Goal: Communication & Community: Participate in discussion

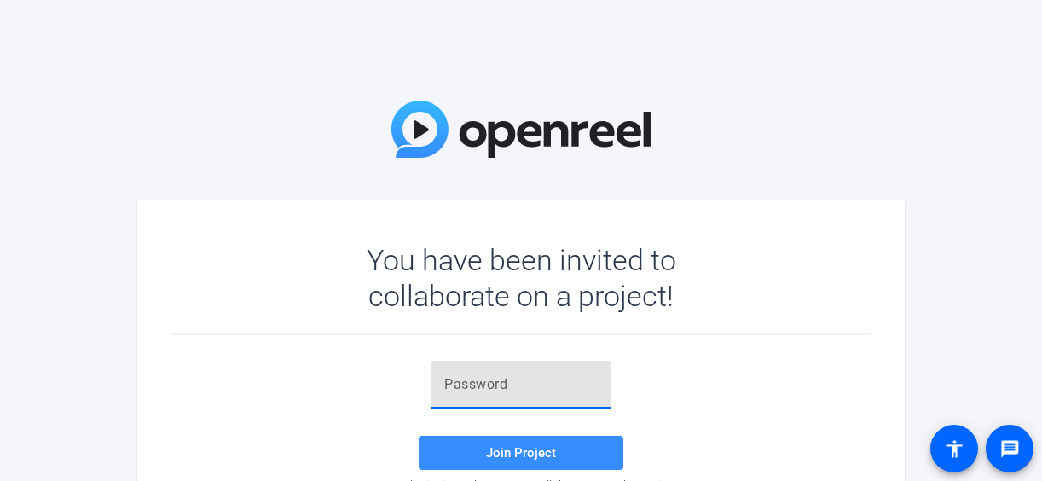
click at [594, 389] on input "text" at bounding box center [521, 384] width 154 height 20
paste input "zEe2P4"
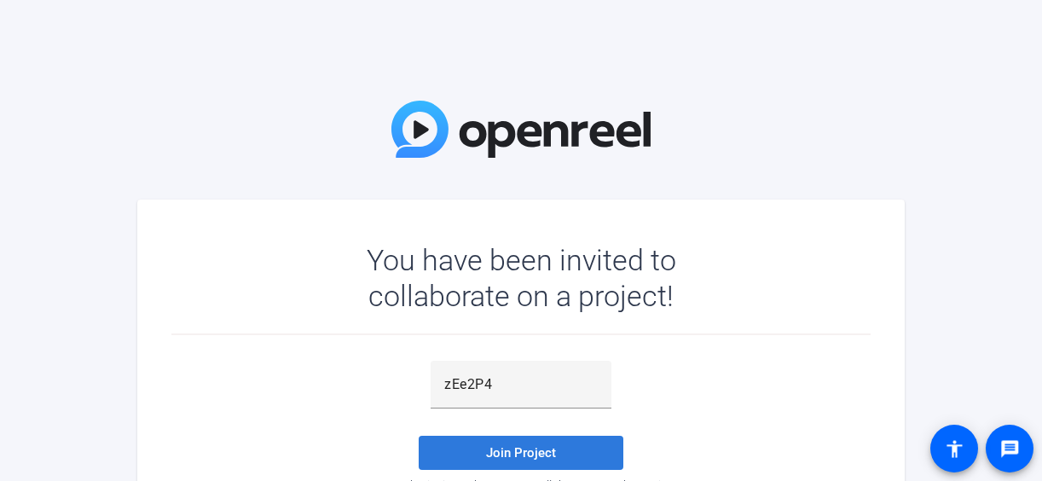
click at [527, 459] on span "Join Project" at bounding box center [521, 452] width 70 height 15
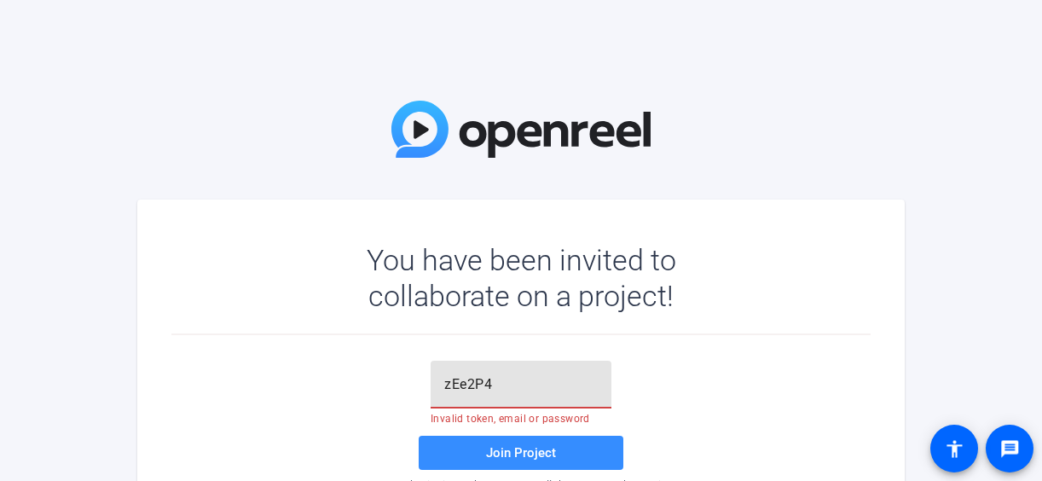
click at [502, 380] on input "zEe2P4" at bounding box center [521, 384] width 154 height 20
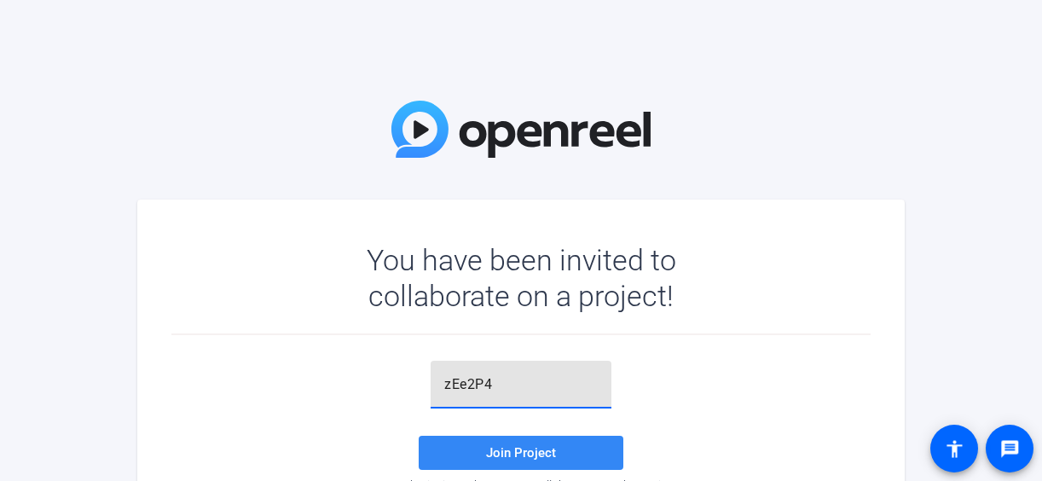
type input "zEe2P4"
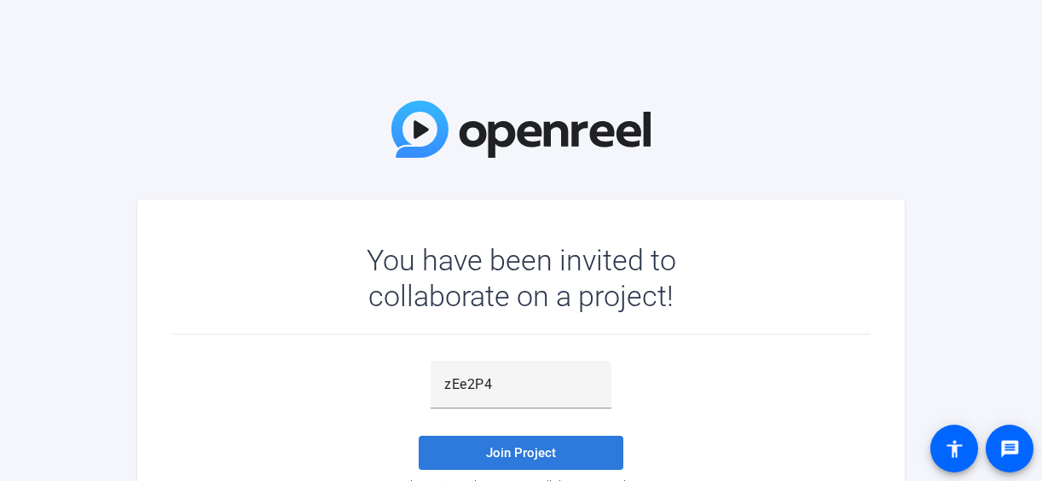
click at [508, 444] on span at bounding box center [521, 452] width 205 height 41
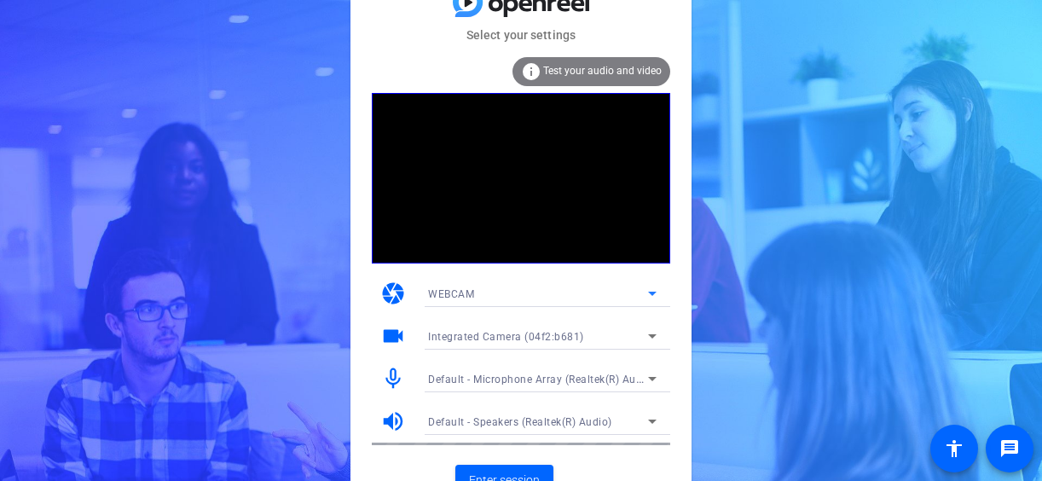
click at [548, 296] on div "WEBCAM" at bounding box center [538, 293] width 220 height 21
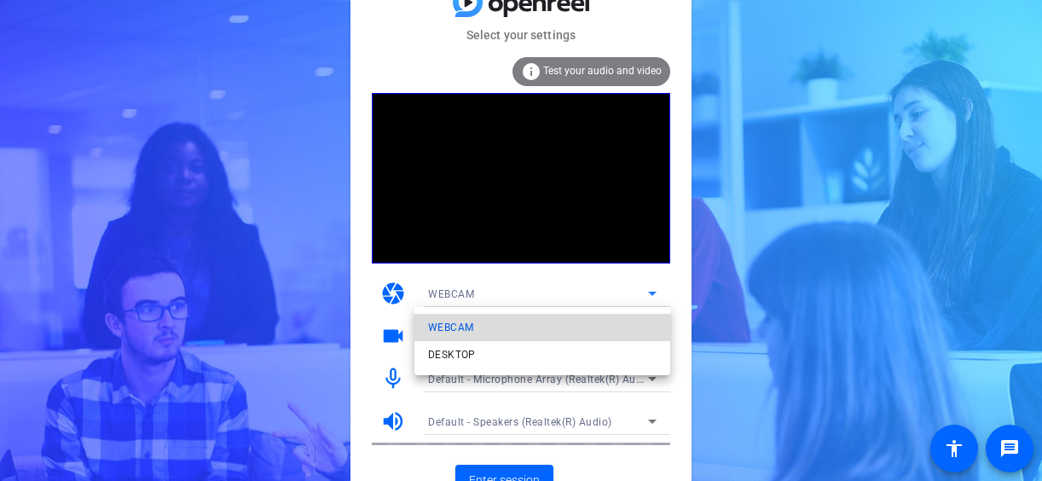
click at [574, 329] on mat-option "WEBCAM" at bounding box center [543, 327] width 256 height 27
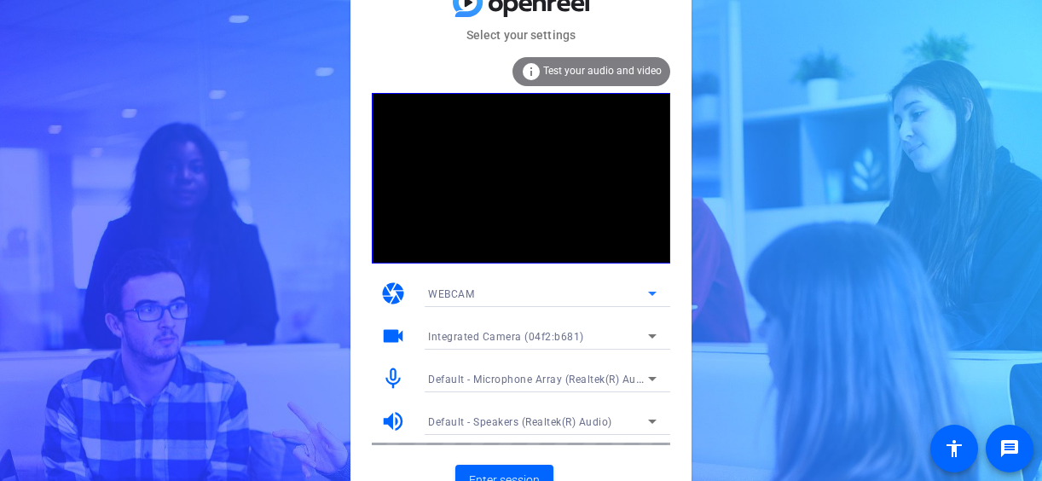
scroll to position [21, 0]
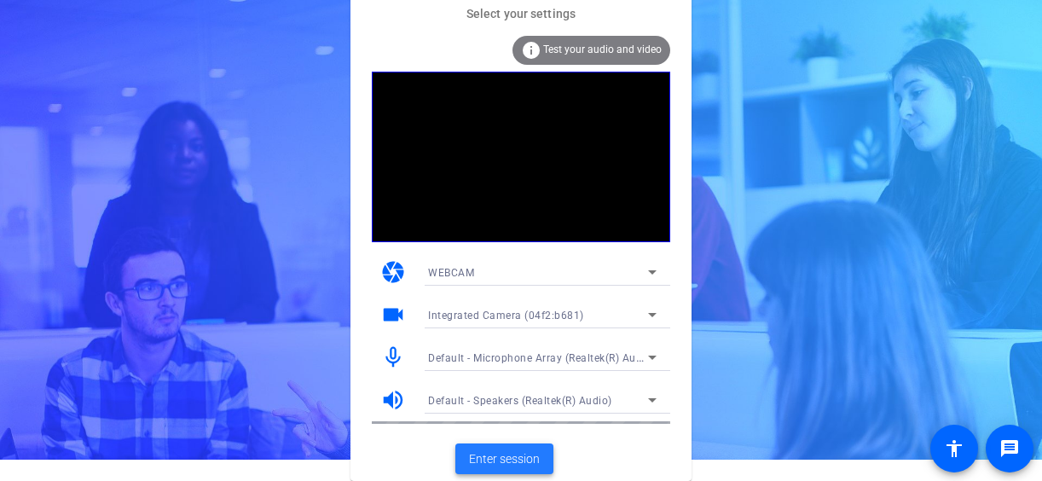
click at [479, 453] on span "Enter session" at bounding box center [504, 459] width 71 height 18
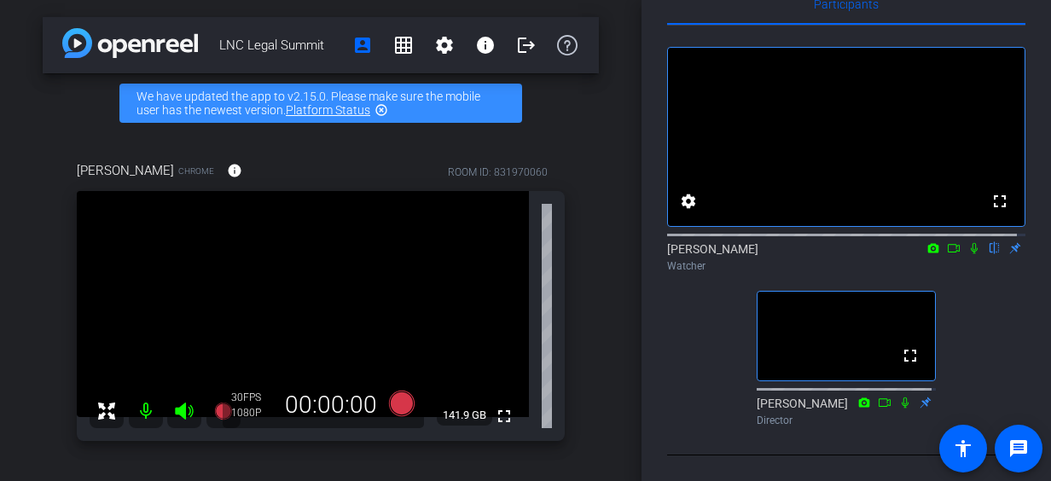
scroll to position [63, 0]
click at [971, 246] on icon at bounding box center [974, 248] width 7 height 11
click at [928, 243] on icon at bounding box center [933, 247] width 11 height 9
click at [961, 244] on div at bounding box center [525, 240] width 1051 height 481
click at [970, 246] on icon at bounding box center [974, 248] width 9 height 11
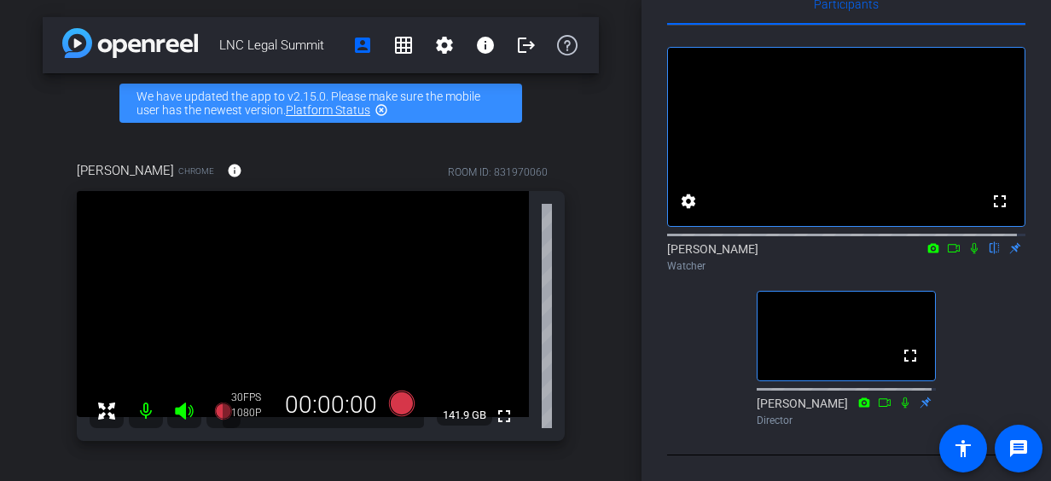
click at [971, 244] on icon at bounding box center [974, 248] width 7 height 11
click at [947, 243] on icon at bounding box center [954, 248] width 14 height 12
click at [381, 109] on mat-icon "highlight_off" at bounding box center [381, 110] width 14 height 14
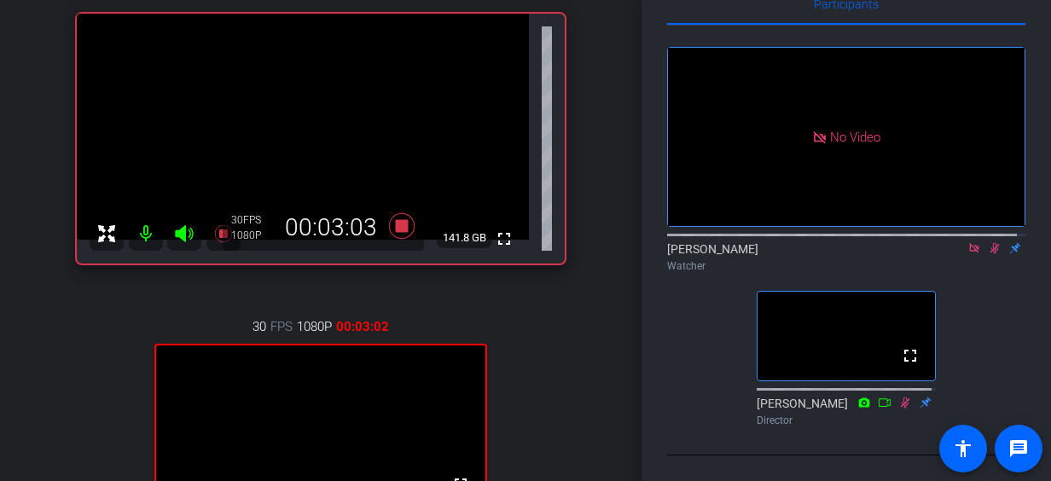
scroll to position [149, 0]
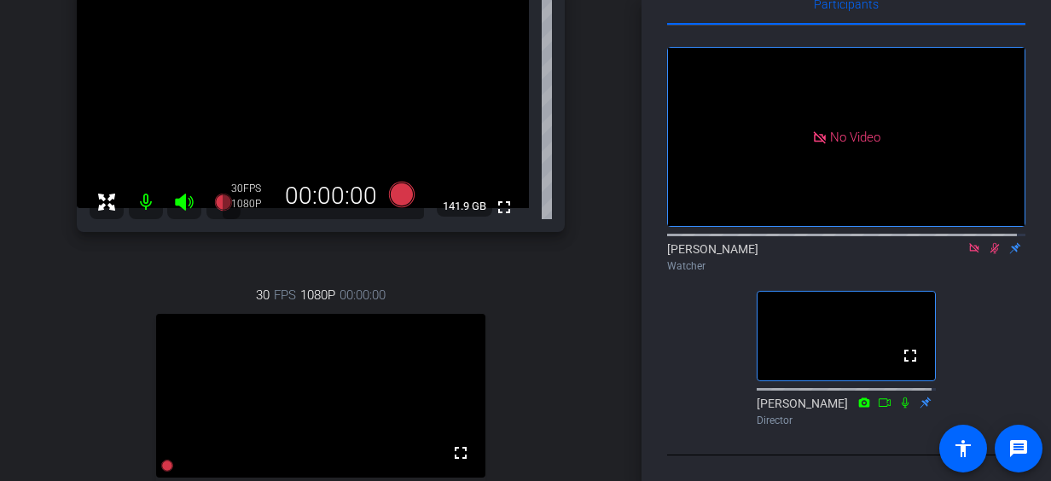
click at [990, 243] on icon at bounding box center [994, 248] width 9 height 11
click at [967, 242] on icon at bounding box center [974, 248] width 14 height 12
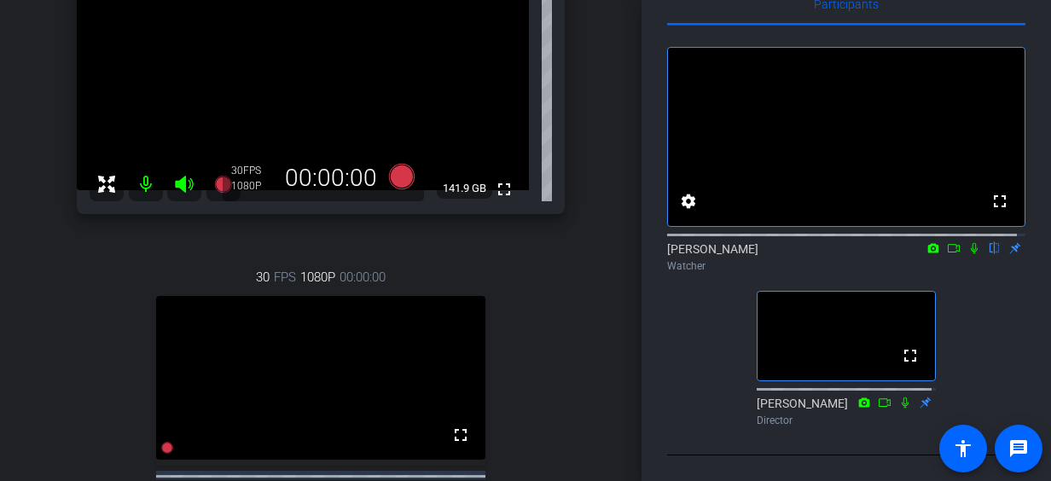
scroll to position [166, 0]
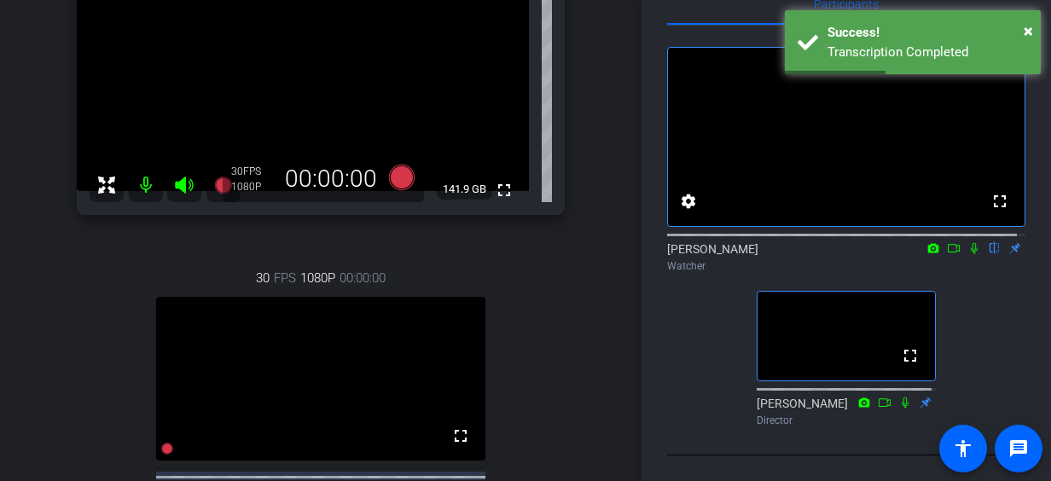
click at [947, 243] on icon at bounding box center [954, 248] width 14 height 12
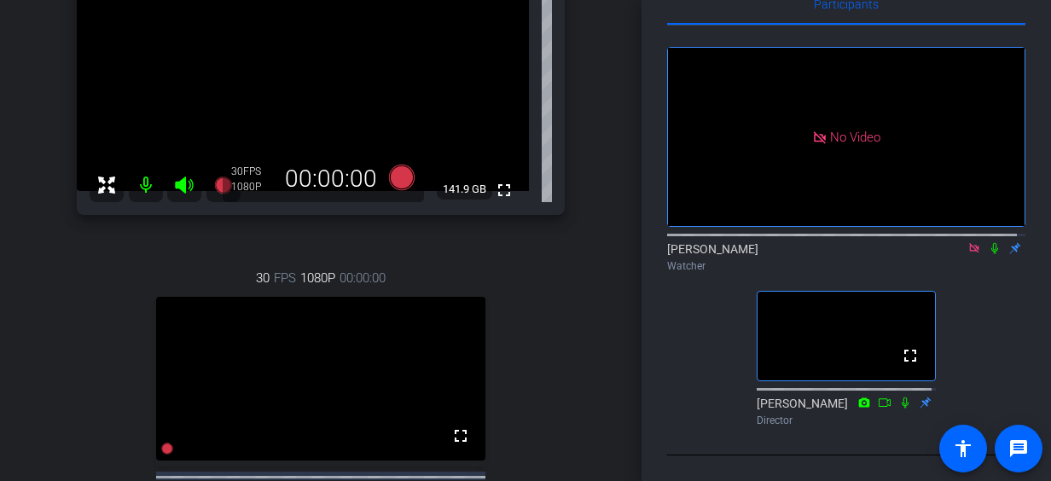
click at [967, 242] on icon at bounding box center [974, 248] width 14 height 12
click at [947, 242] on icon at bounding box center [954, 248] width 14 height 12
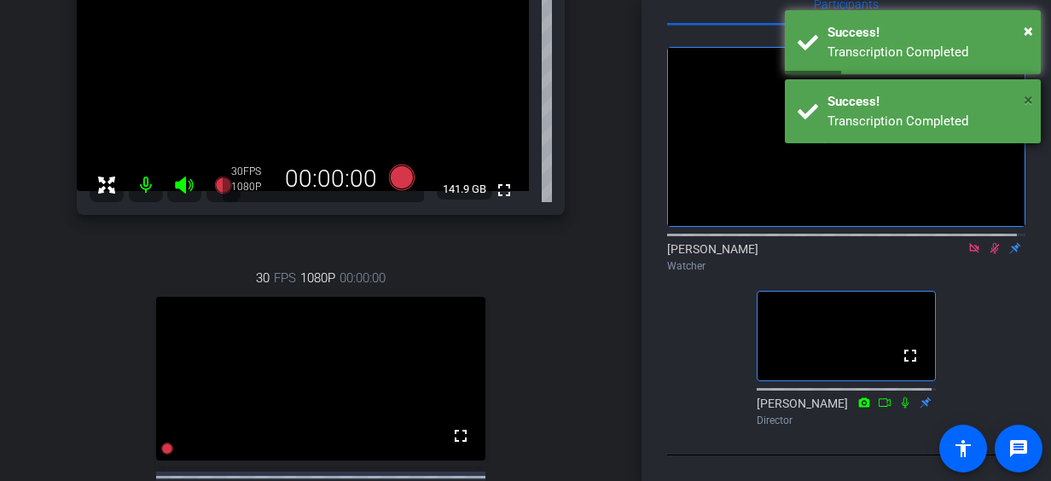
click at [1025, 99] on span "×" at bounding box center [1028, 100] width 9 height 20
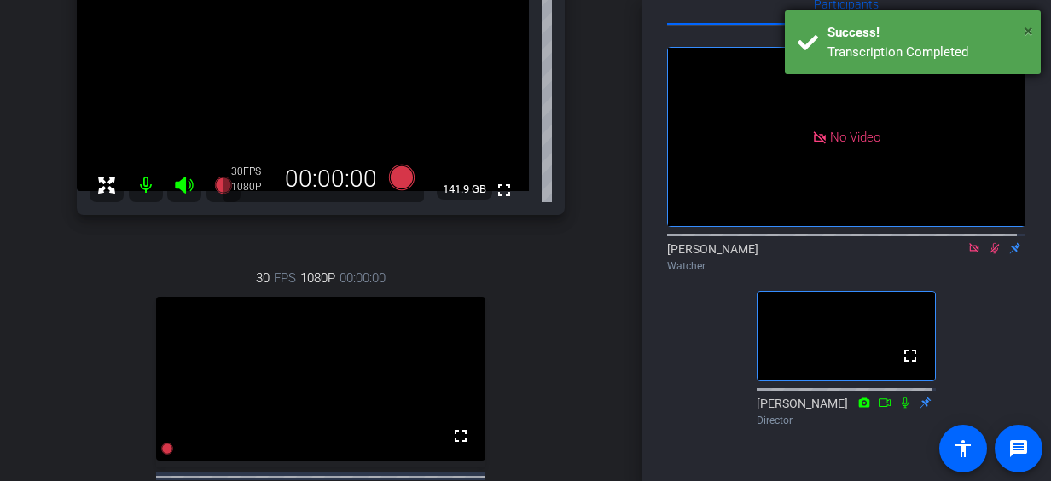
click at [1027, 24] on span "×" at bounding box center [1028, 30] width 9 height 20
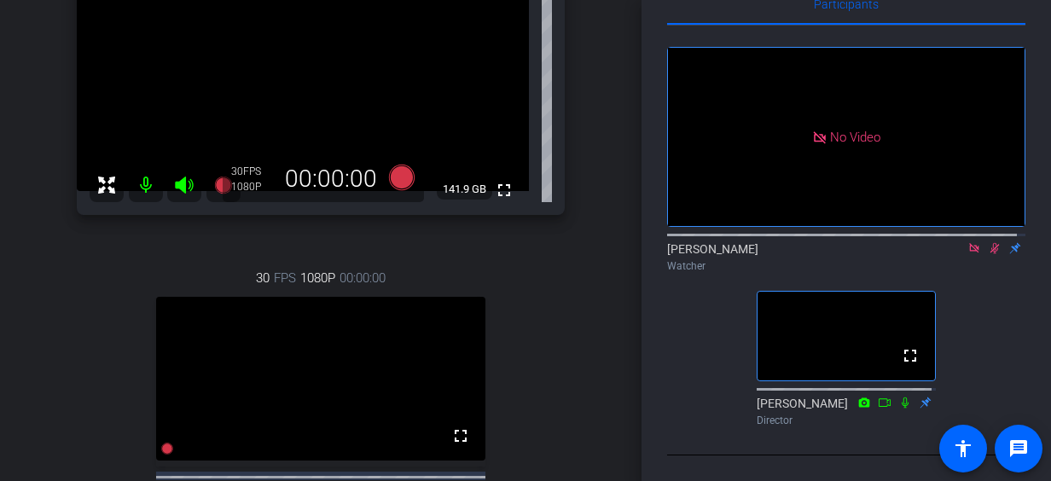
click at [967, 245] on icon at bounding box center [974, 248] width 14 height 12
click at [947, 242] on icon at bounding box center [954, 248] width 14 height 12
click at [969, 243] on icon at bounding box center [973, 247] width 9 height 9
click at [968, 242] on icon at bounding box center [974, 248] width 14 height 12
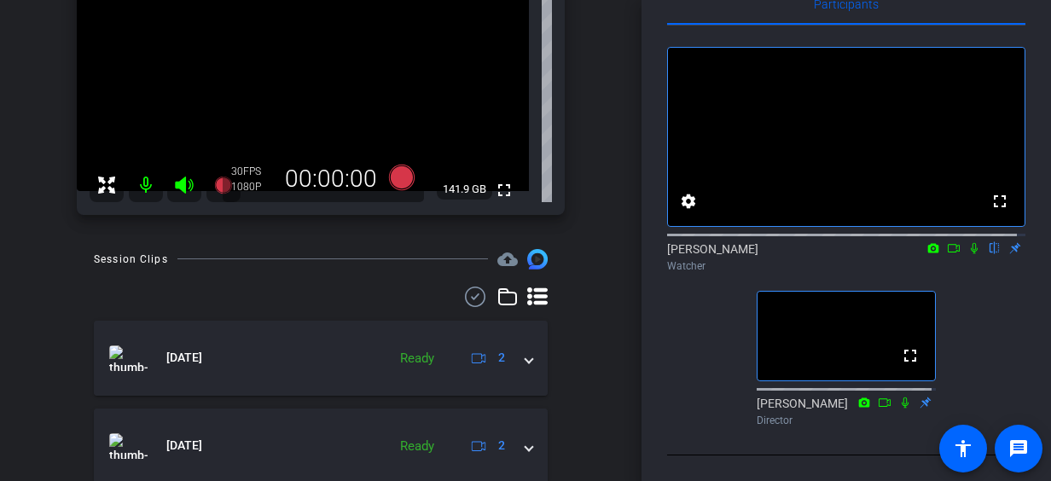
click at [967, 244] on icon at bounding box center [974, 248] width 14 height 12
click at [970, 244] on icon at bounding box center [974, 248] width 9 height 11
click at [971, 243] on icon at bounding box center [974, 248] width 7 height 11
click at [947, 242] on icon at bounding box center [954, 248] width 14 height 12
click at [989, 242] on icon at bounding box center [995, 248] width 14 height 12
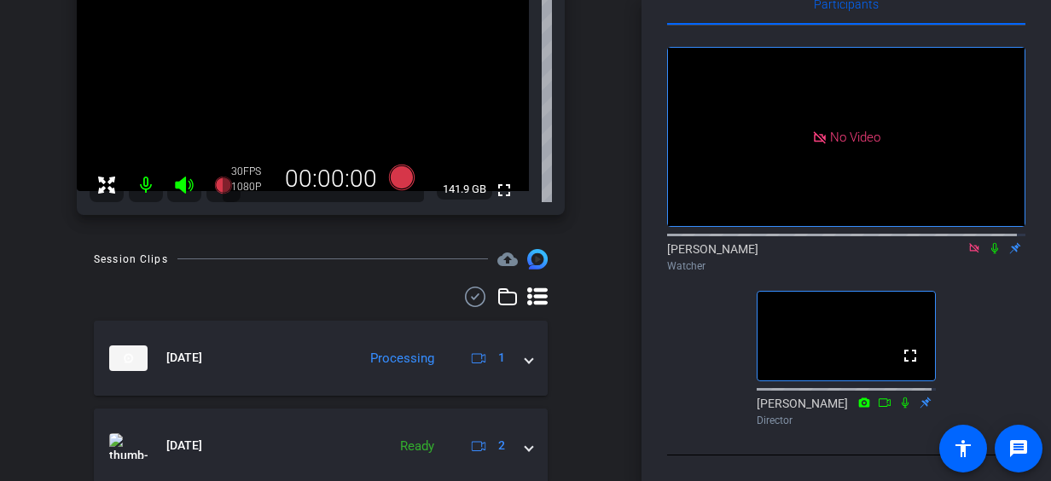
click at [970, 242] on icon at bounding box center [974, 248] width 14 height 12
click at [951, 242] on icon at bounding box center [954, 248] width 14 height 12
click at [990, 243] on icon at bounding box center [994, 248] width 9 height 11
click at [967, 242] on icon at bounding box center [974, 248] width 14 height 12
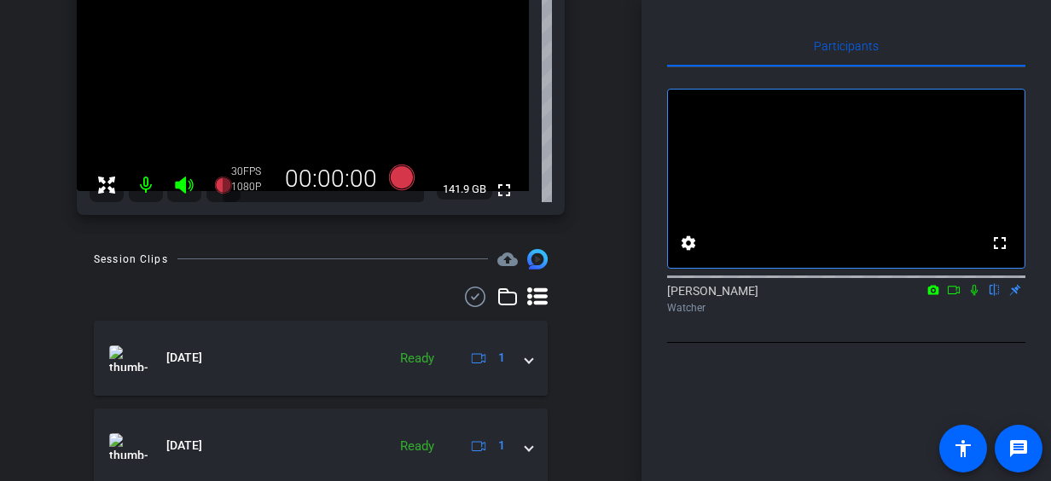
scroll to position [0, 0]
